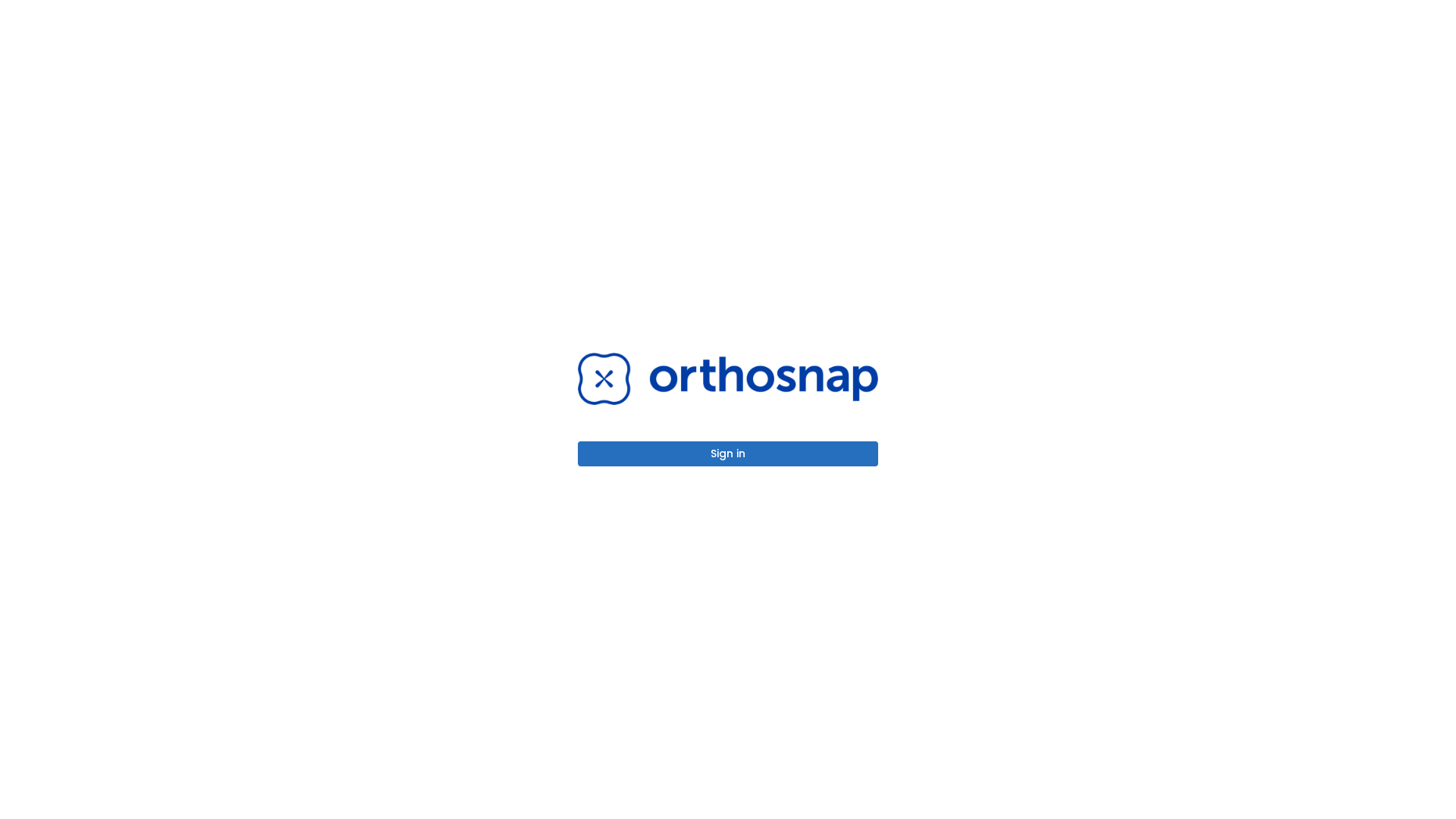
click at [728, 454] on button "Sign in" at bounding box center [728, 454] width 300 height 25
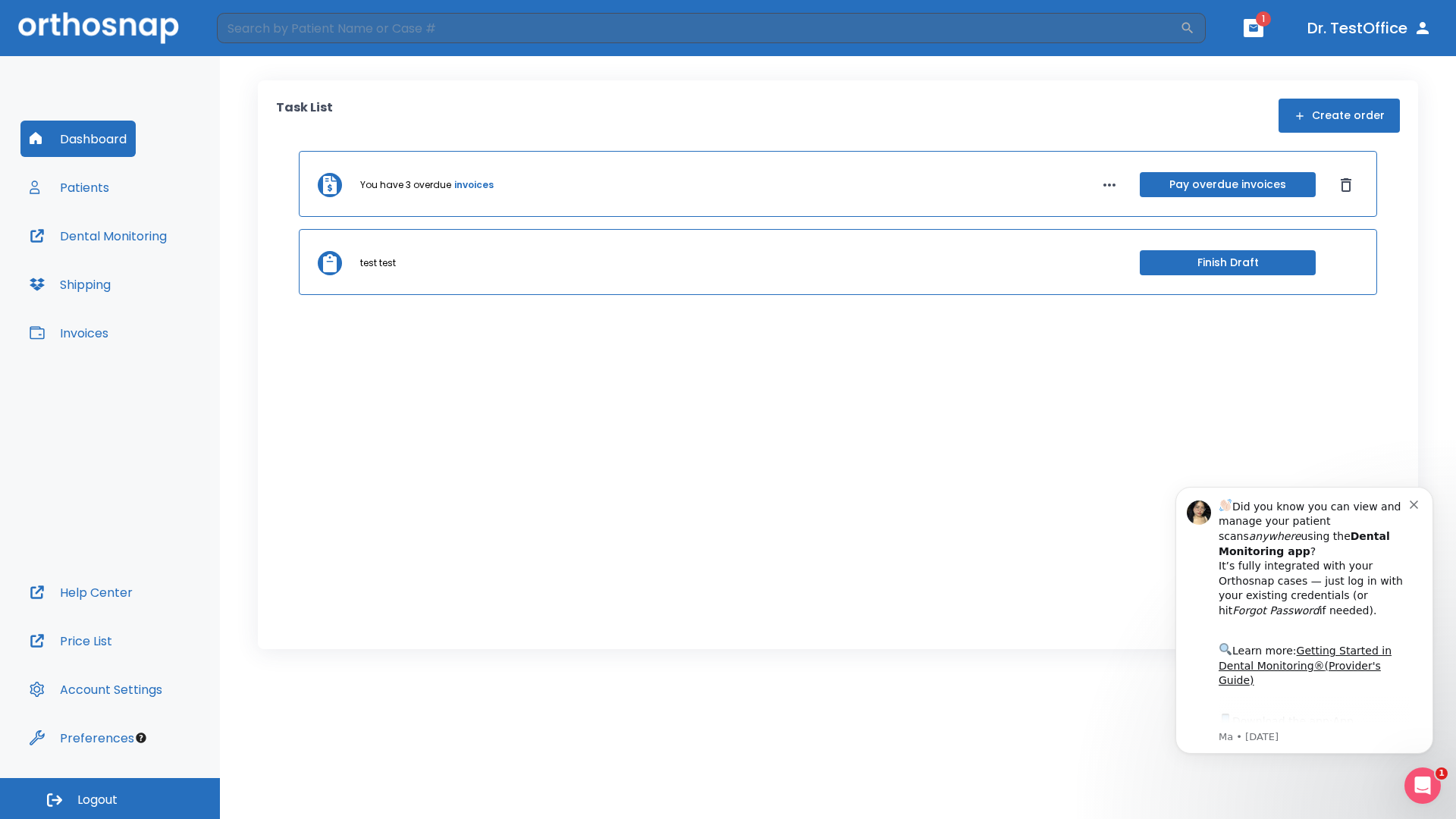
click at [110, 799] on span "Logout" at bounding box center [97, 799] width 40 height 16
